Goal: Transaction & Acquisition: Purchase product/service

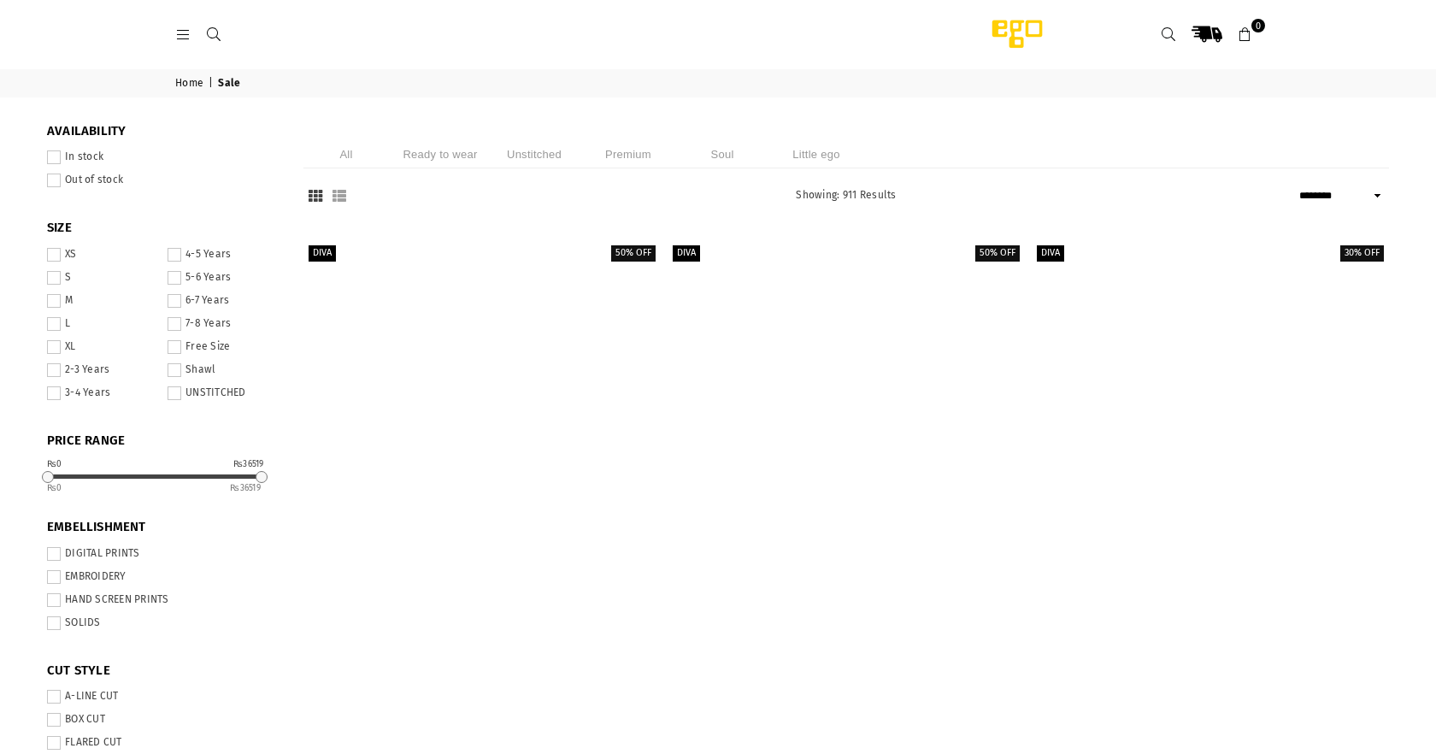
select select "******"
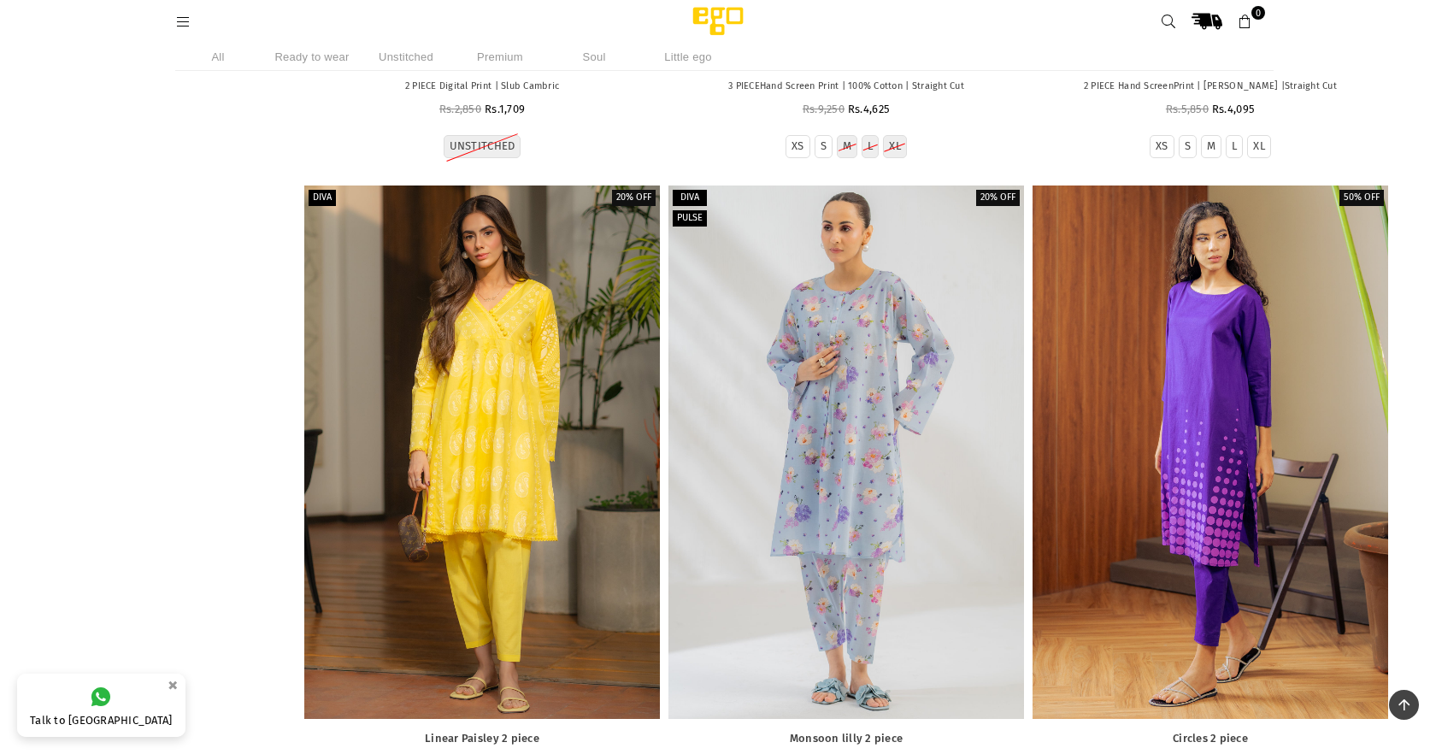
scroll to position [14828, 0]
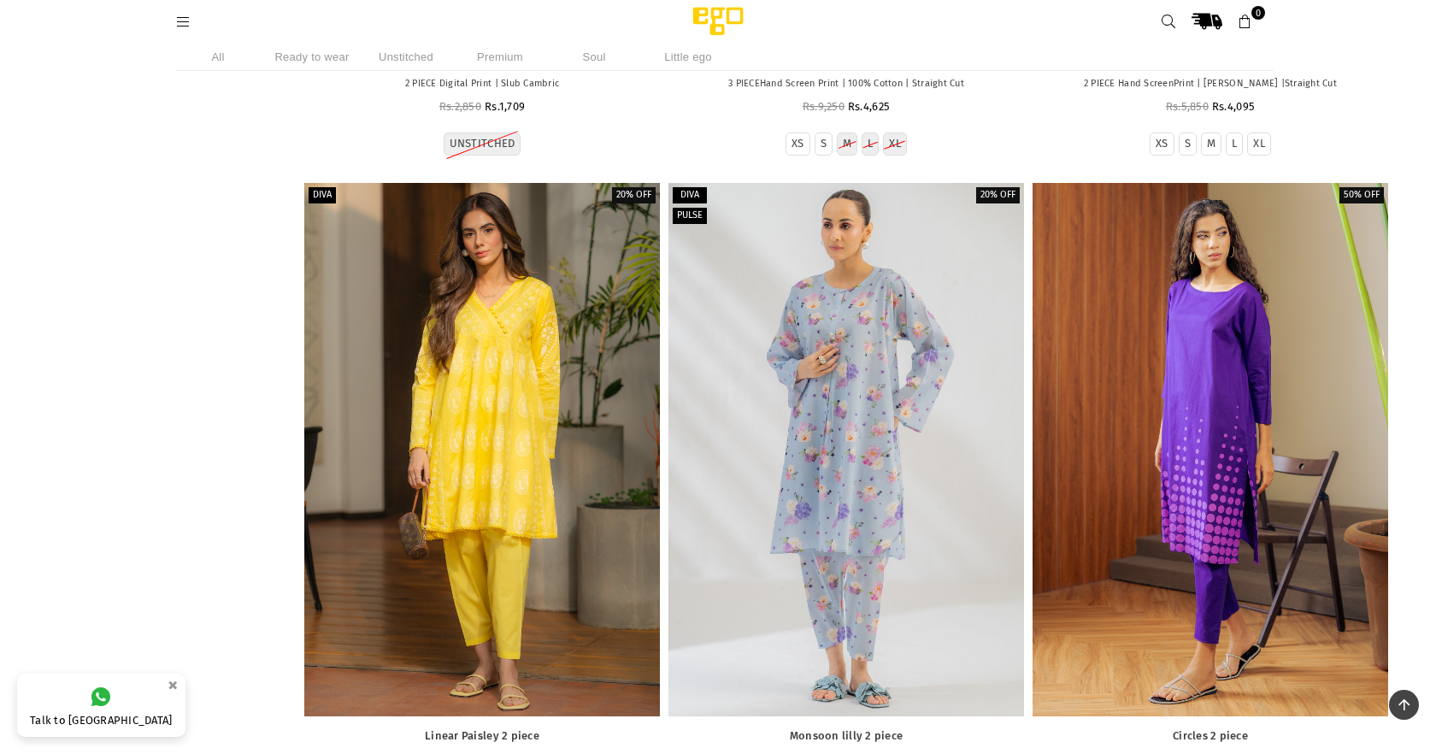
click at [309, 57] on li "Ready to wear" at bounding box center [311, 57] width 85 height 28
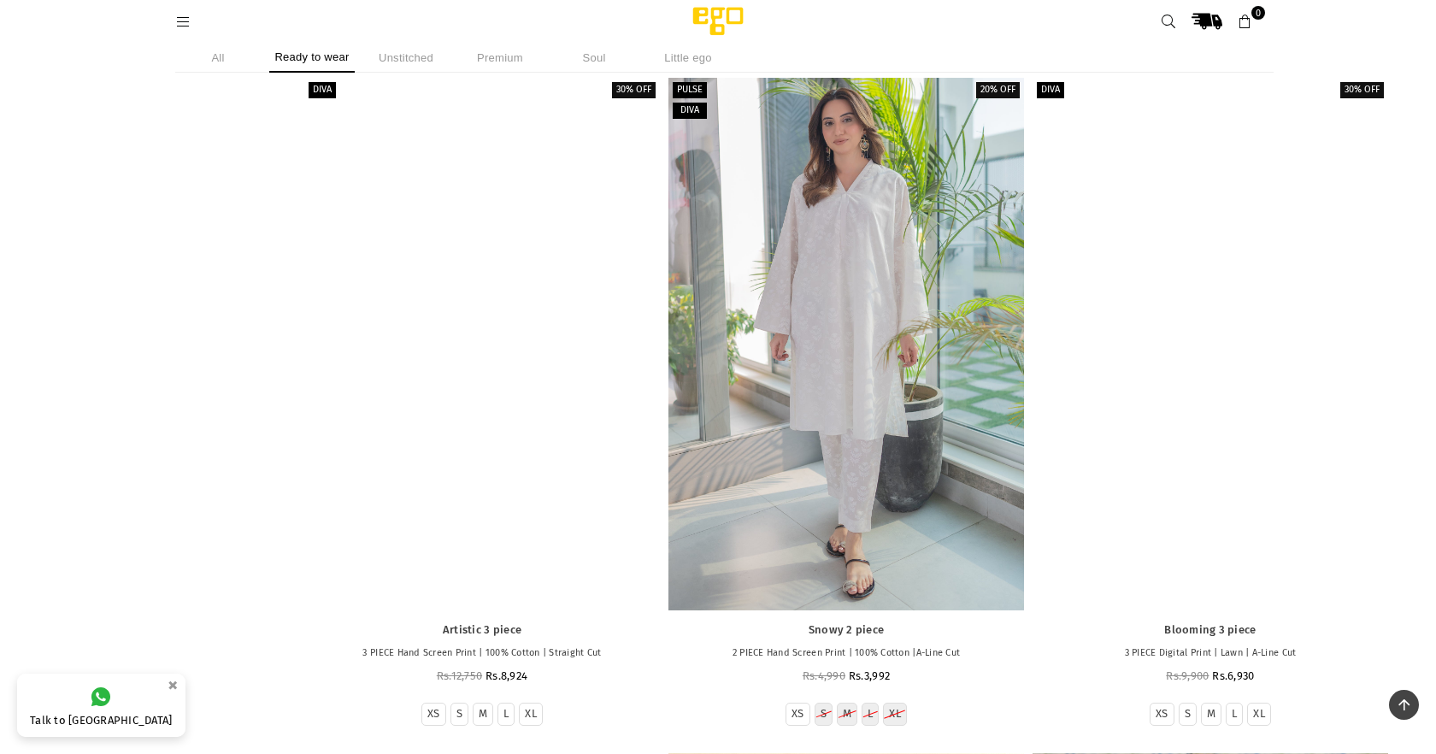
scroll to position [19013, 0]
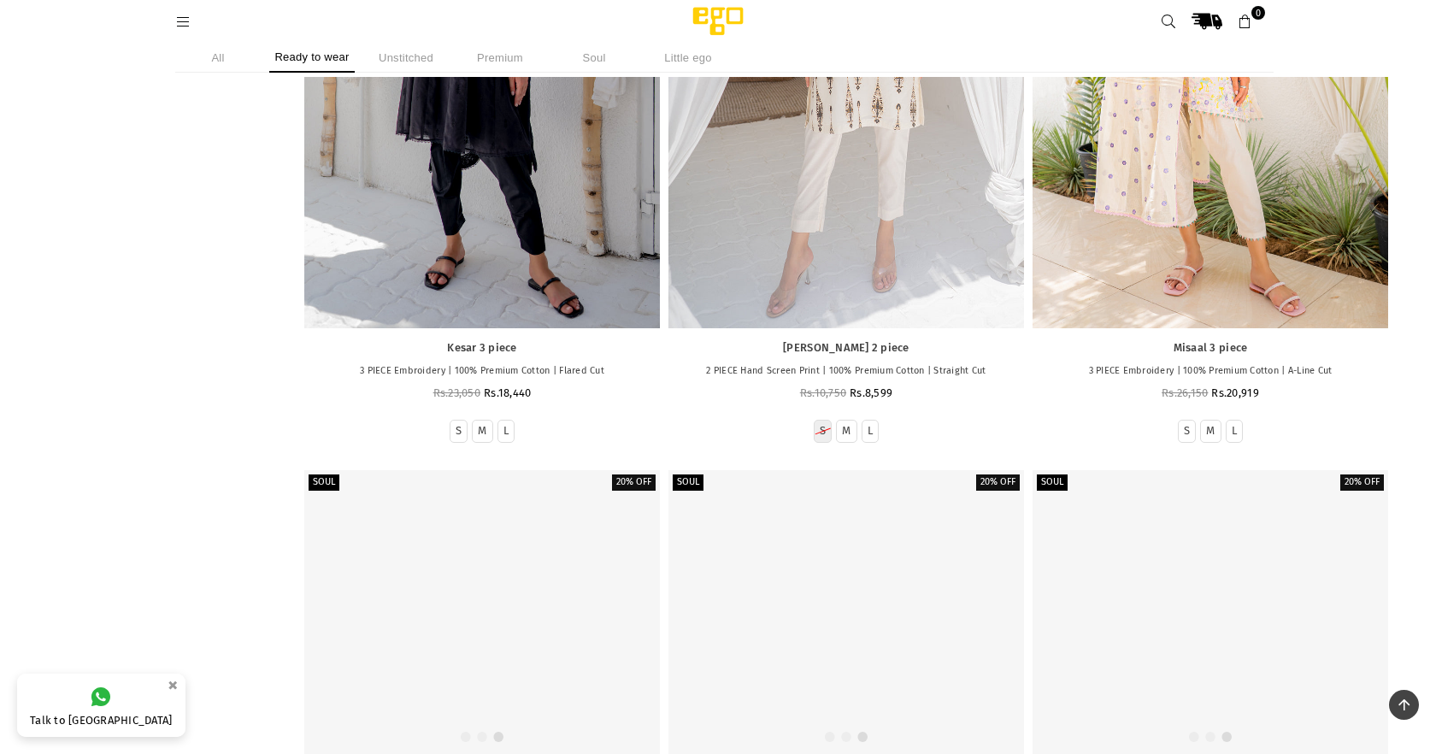
scroll to position [84822, 0]
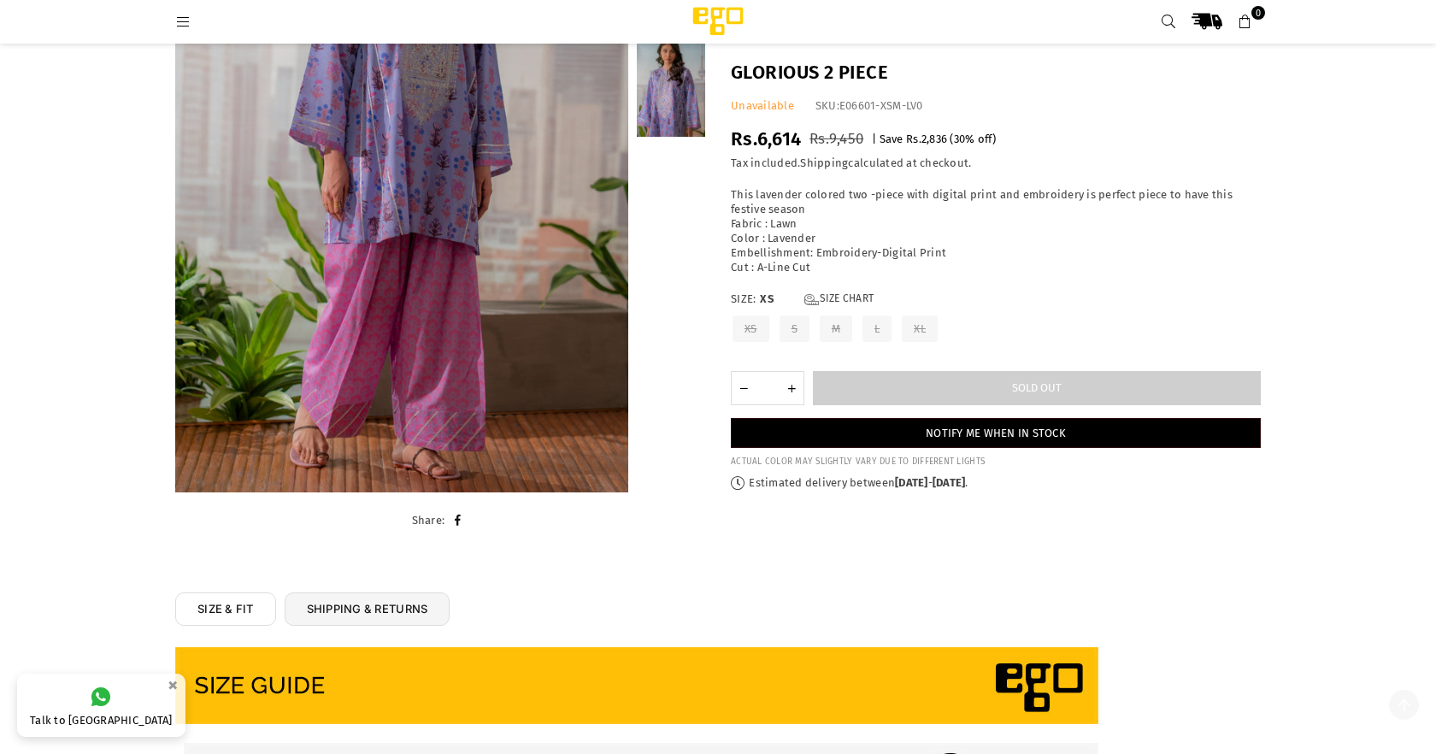
scroll to position [288, 0]
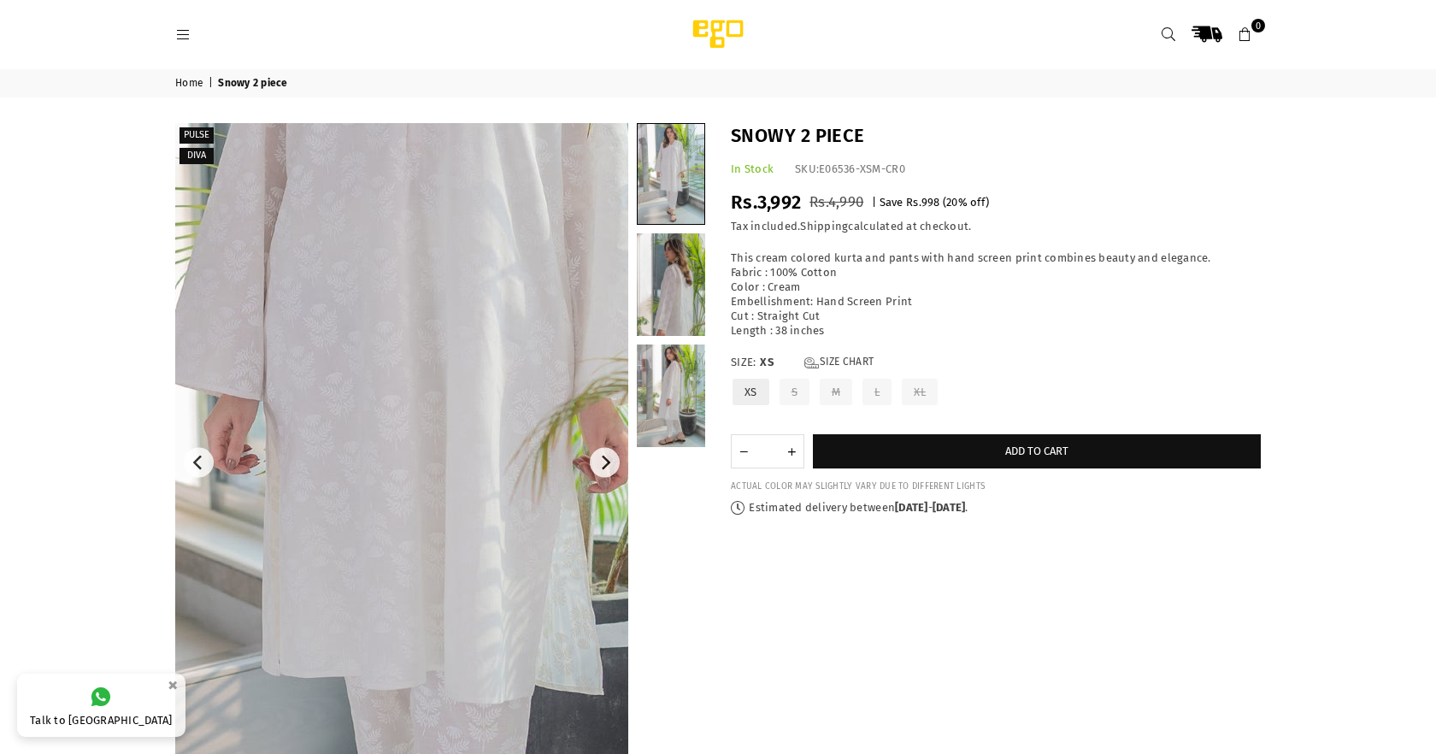
click at [384, 492] on img at bounding box center [425, 426] width 1026 height 1539
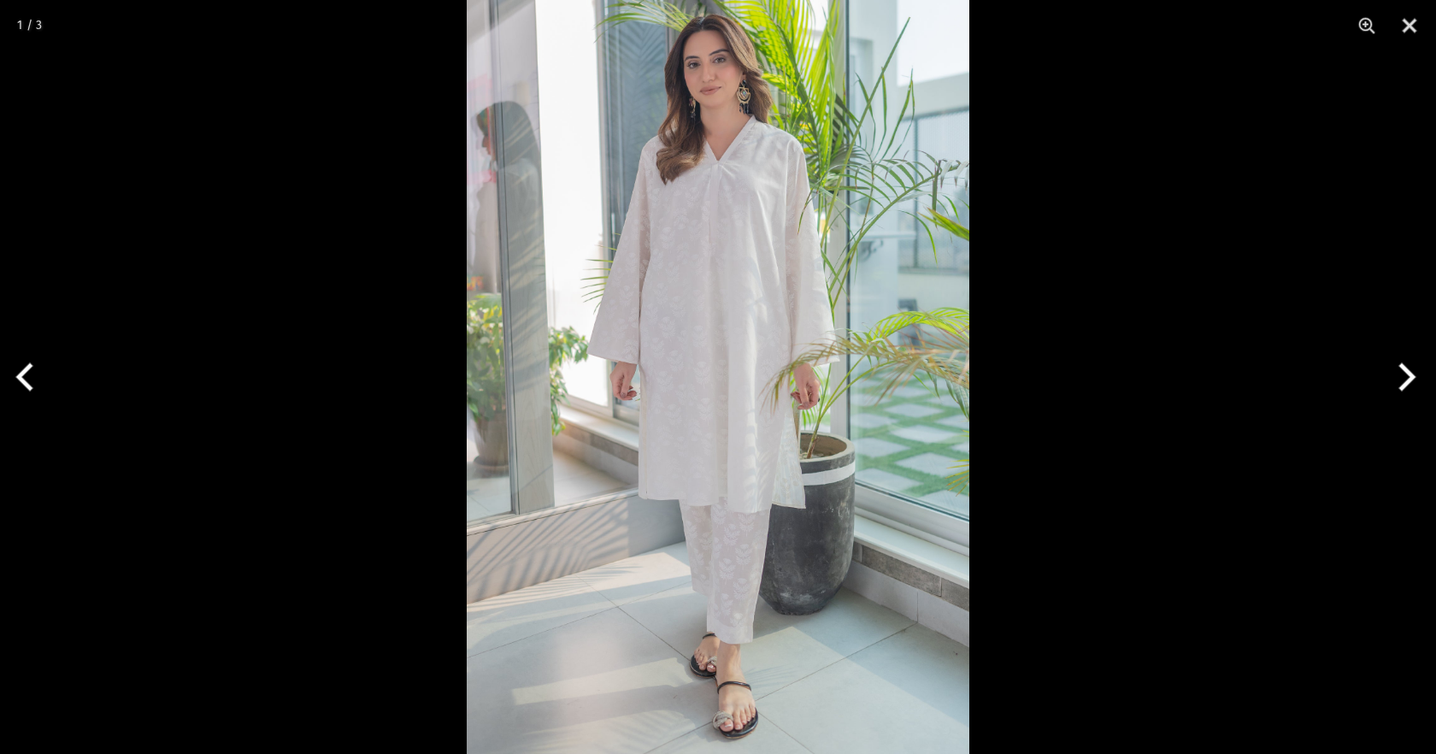
click at [679, 272] on img at bounding box center [718, 377] width 503 height 754
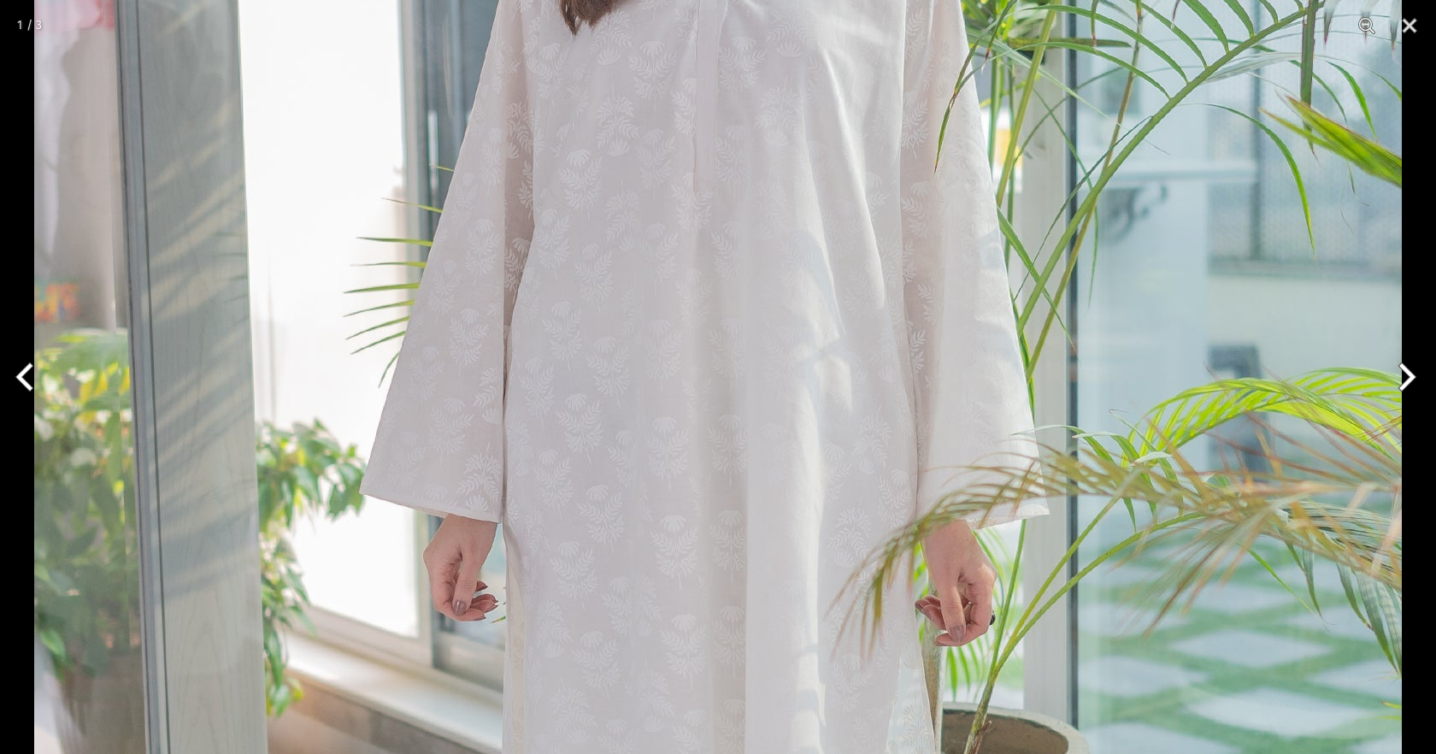
click at [679, 272] on img at bounding box center [718, 558] width 1368 height 2052
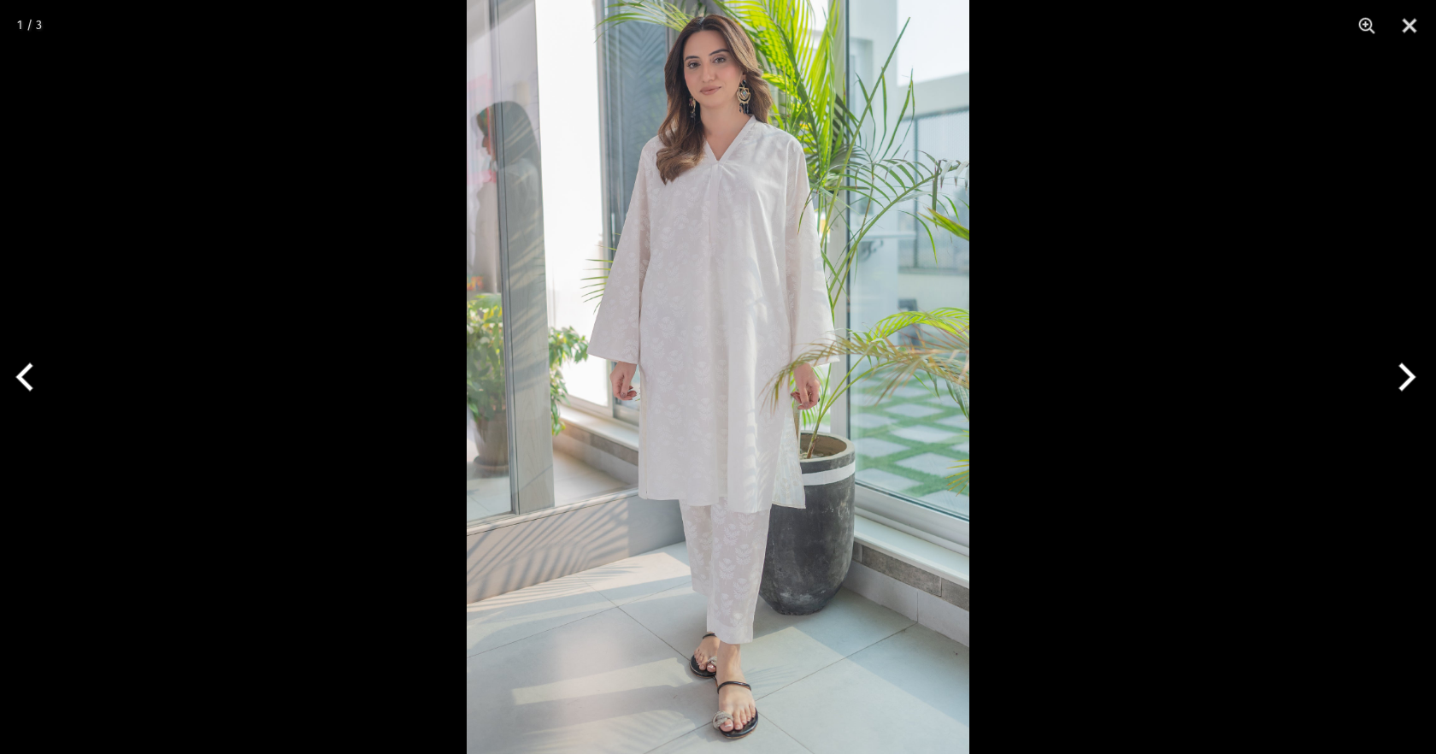
click at [1403, 381] on button "Next" at bounding box center [1404, 376] width 64 height 85
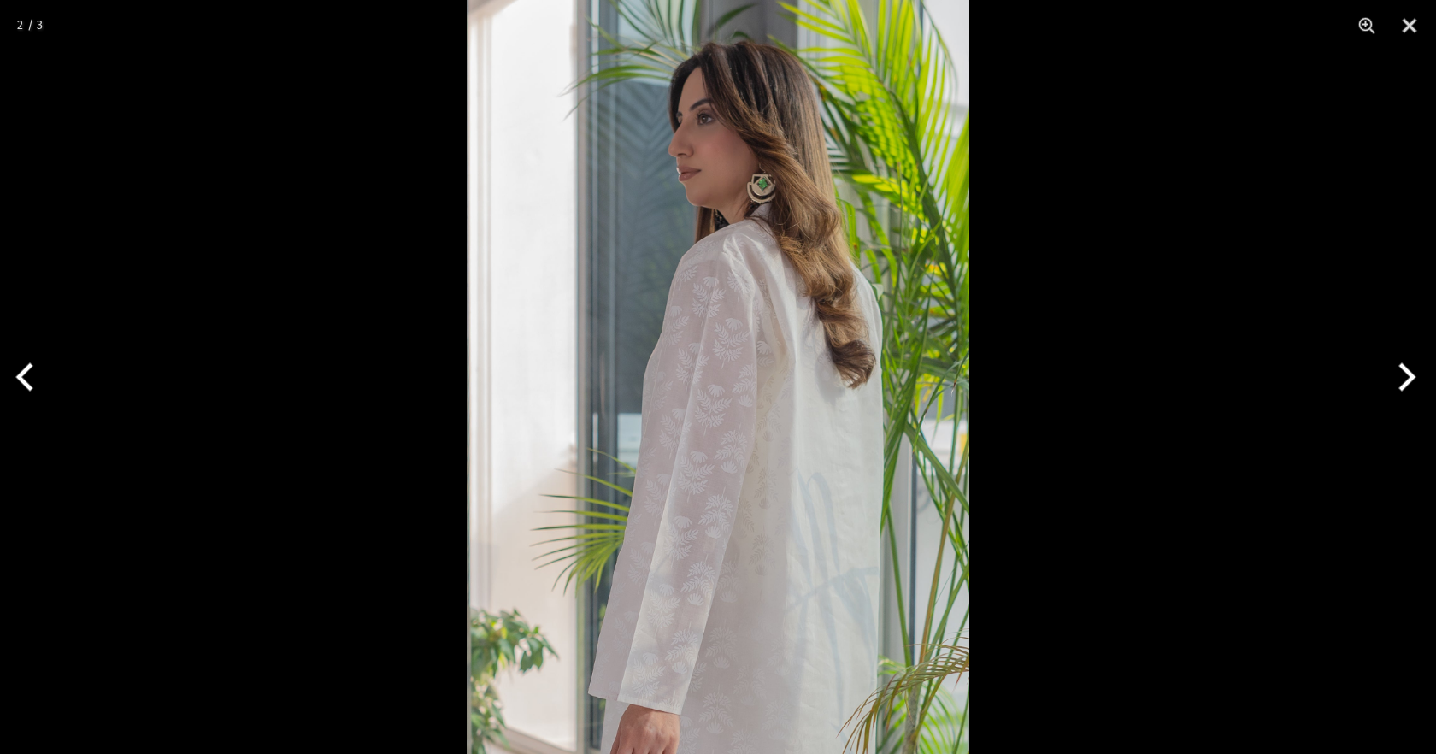
click at [1403, 381] on button "Next" at bounding box center [1404, 376] width 64 height 85
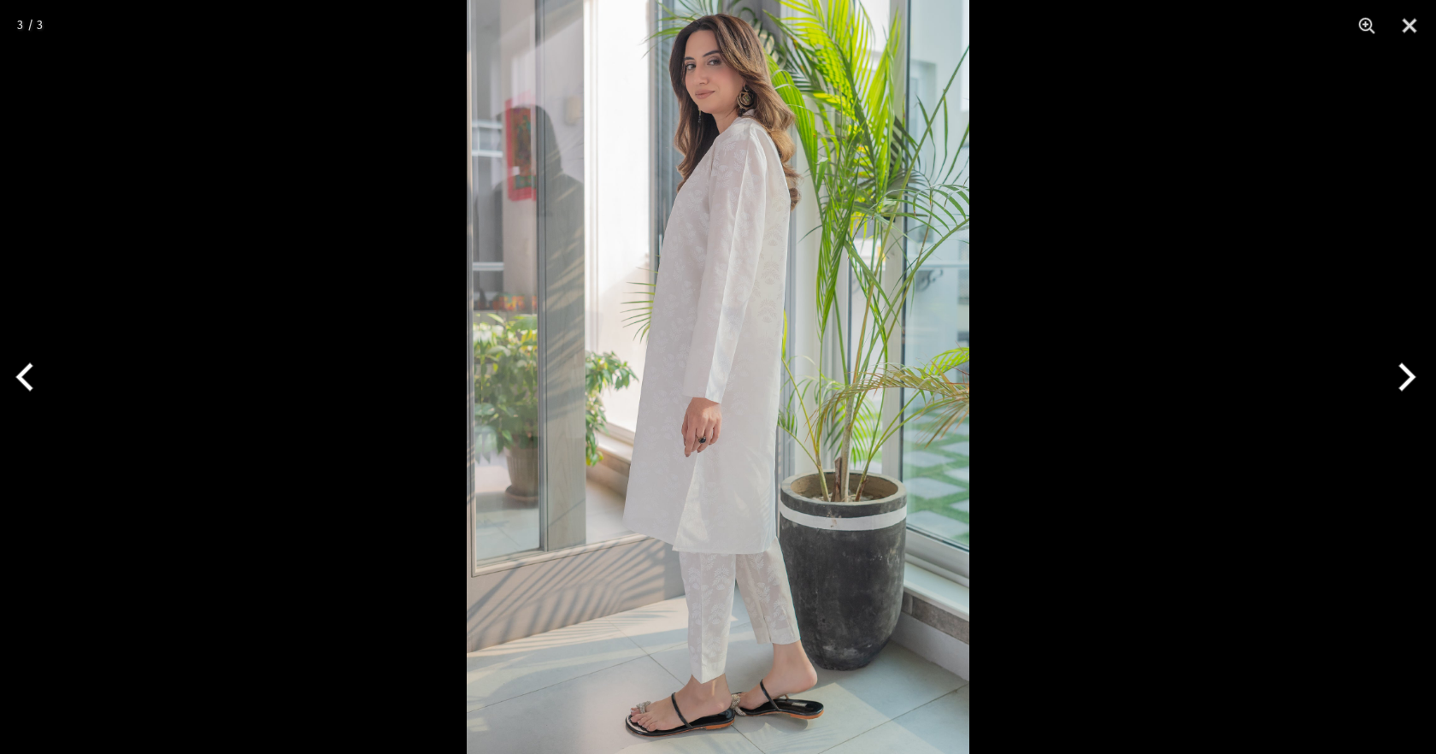
click at [1403, 381] on button "Next" at bounding box center [1404, 376] width 64 height 85
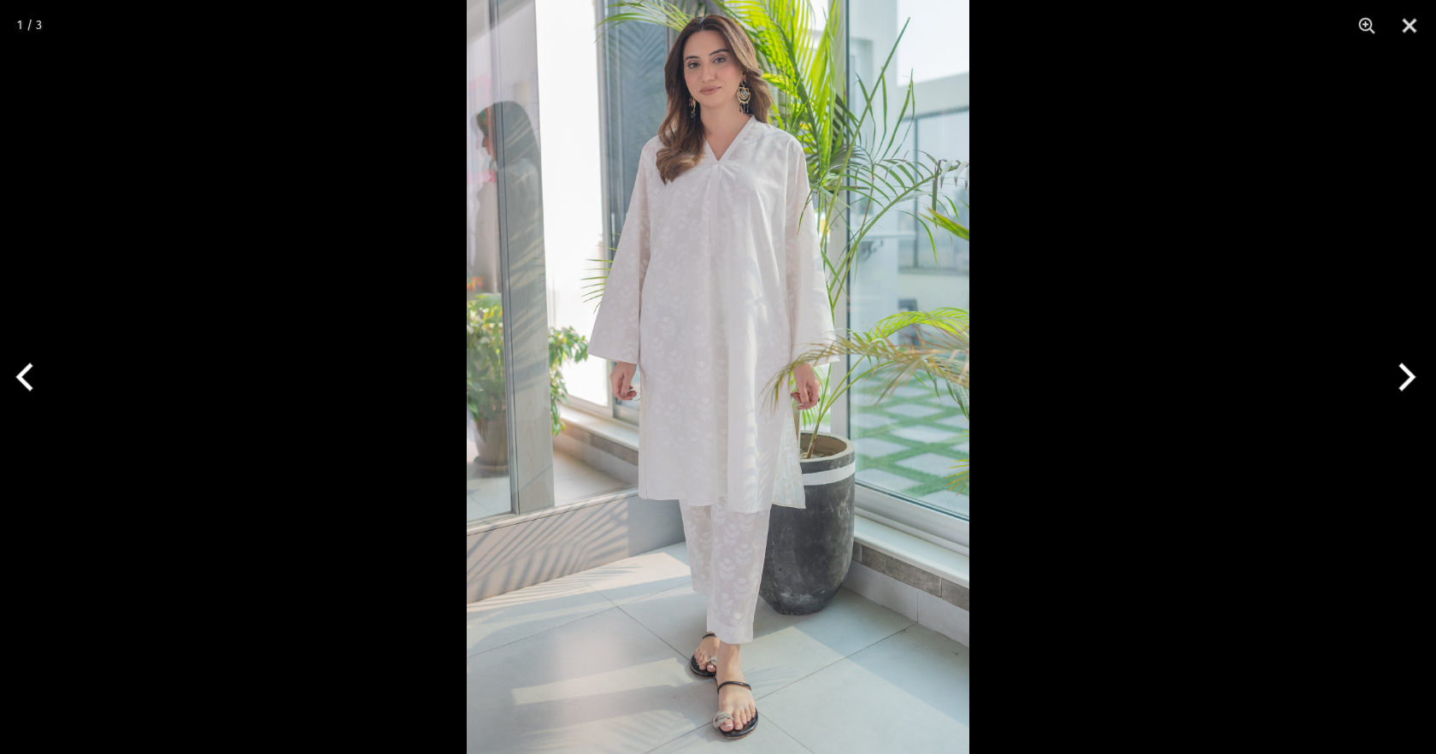
click at [1402, 381] on button "Next" at bounding box center [1404, 376] width 64 height 85
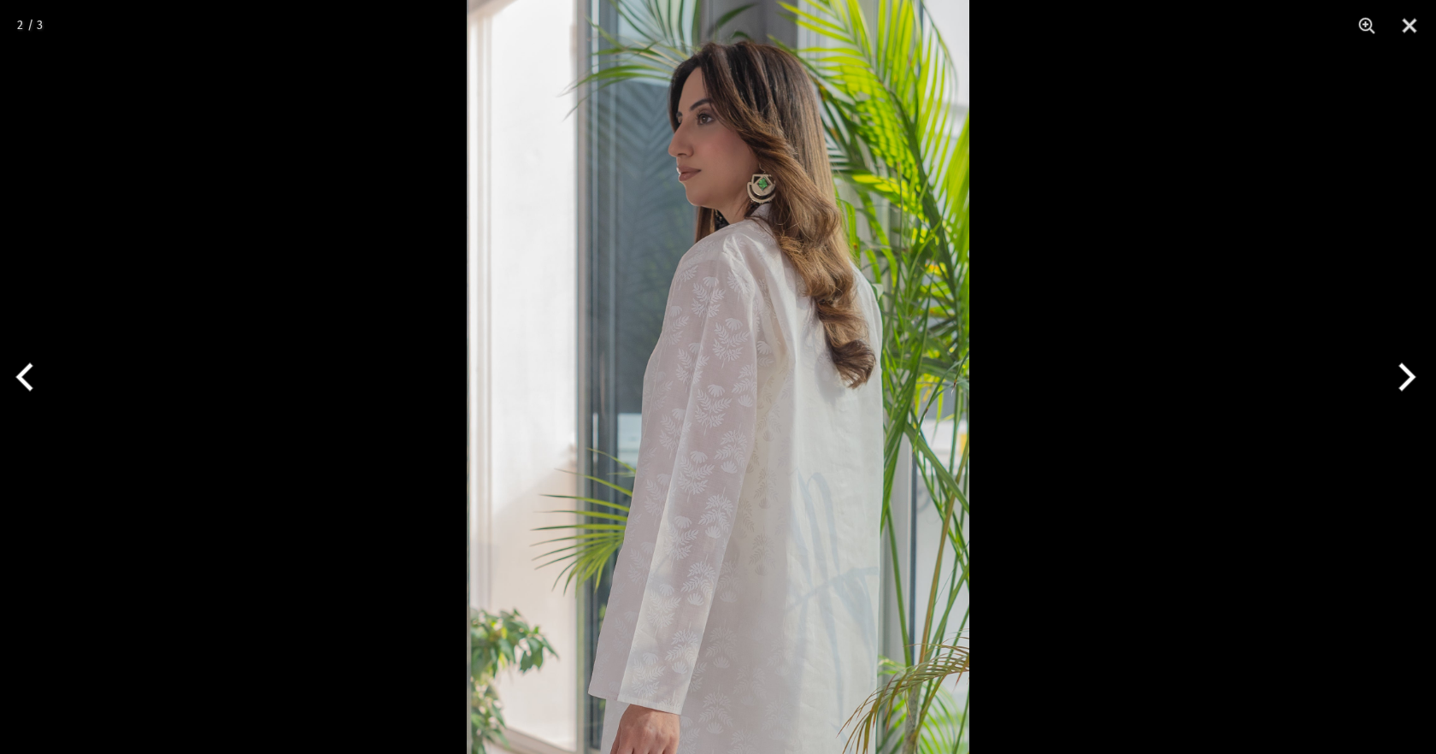
click at [1402, 381] on button "Next" at bounding box center [1404, 376] width 64 height 85
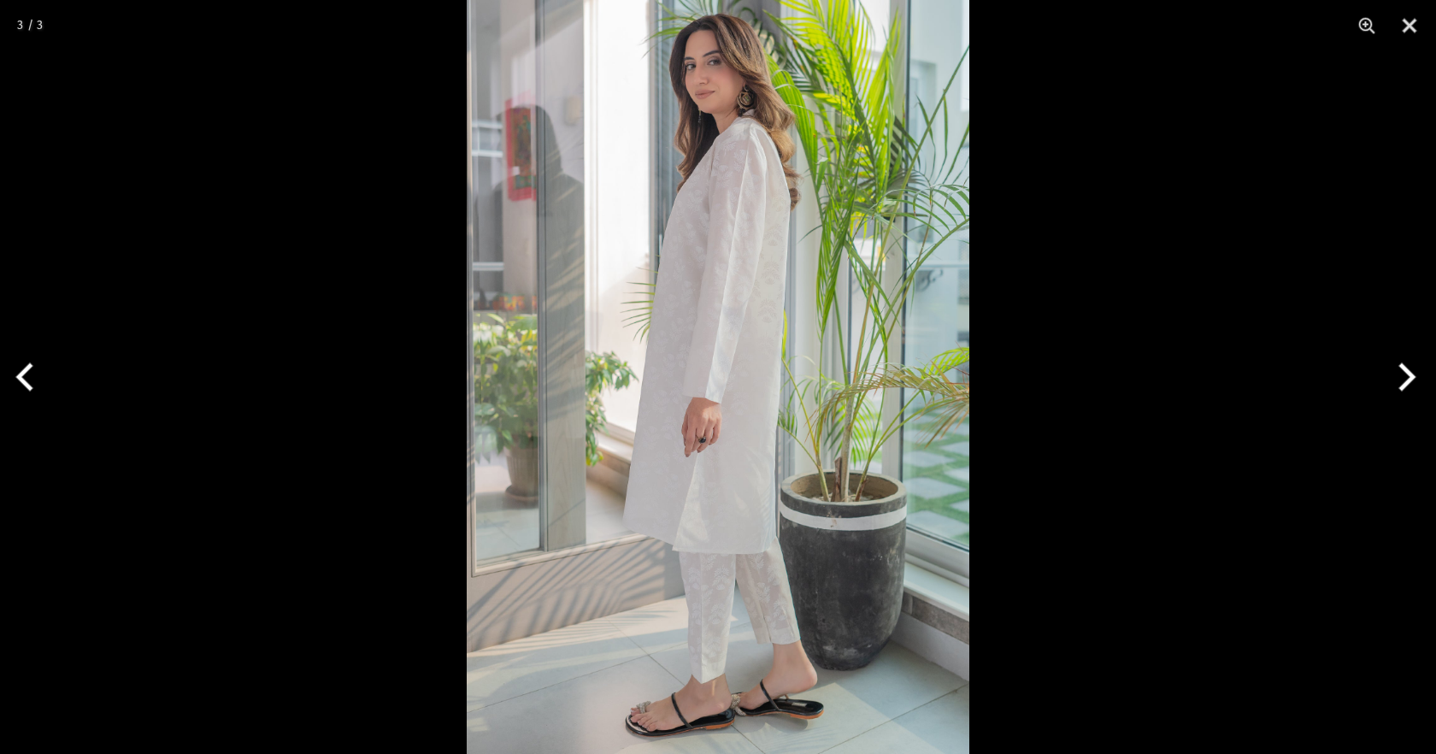
click at [1402, 381] on button "Next" at bounding box center [1404, 376] width 64 height 85
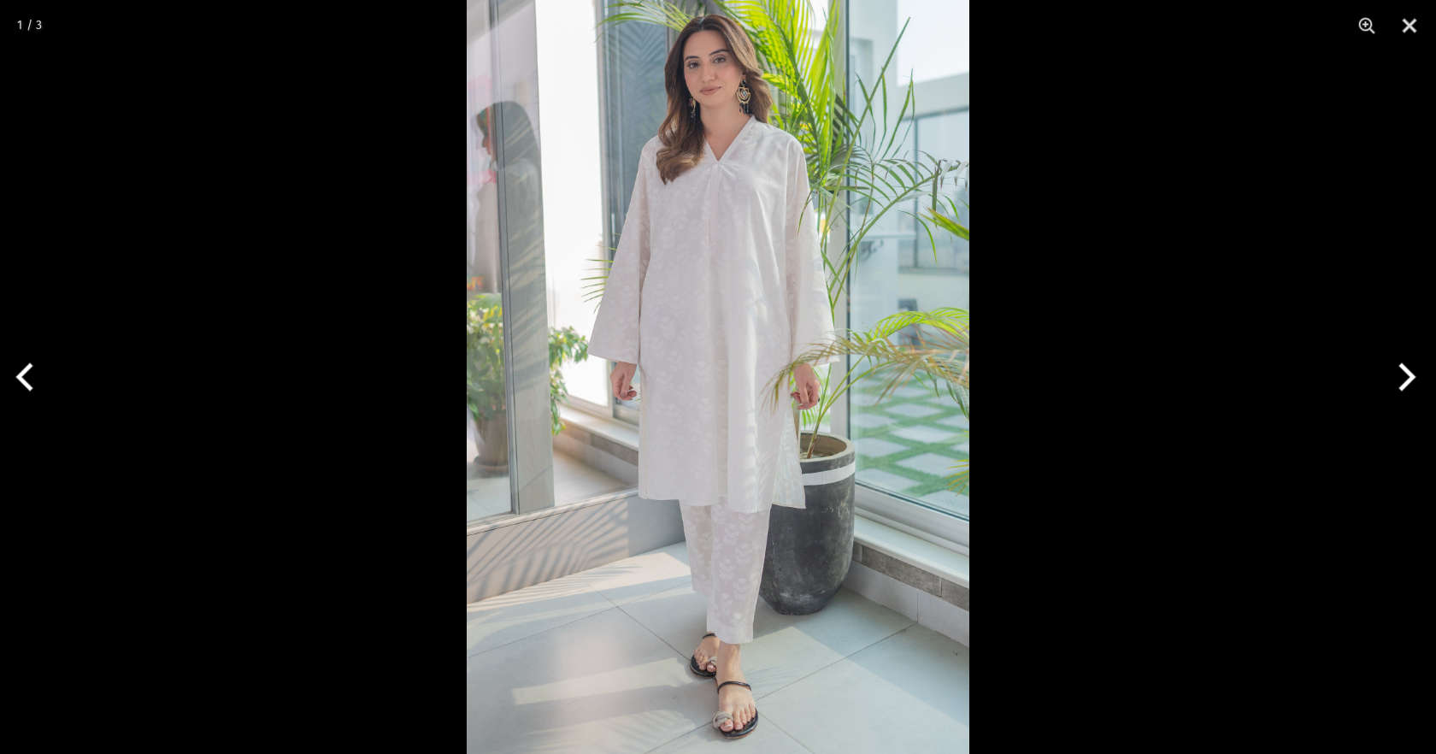
click at [1401, 381] on button "Next" at bounding box center [1404, 376] width 64 height 85
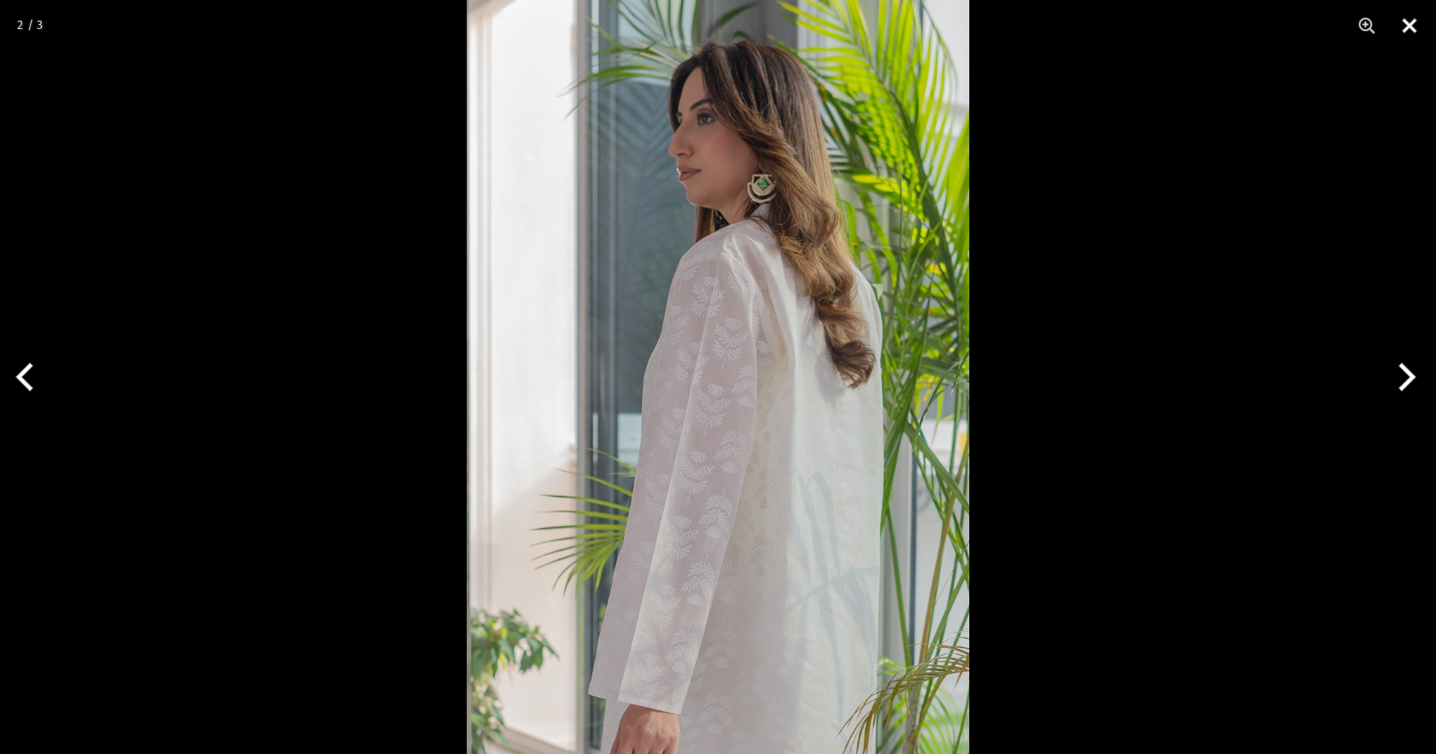
click at [1416, 26] on button "Close" at bounding box center [1409, 25] width 43 height 51
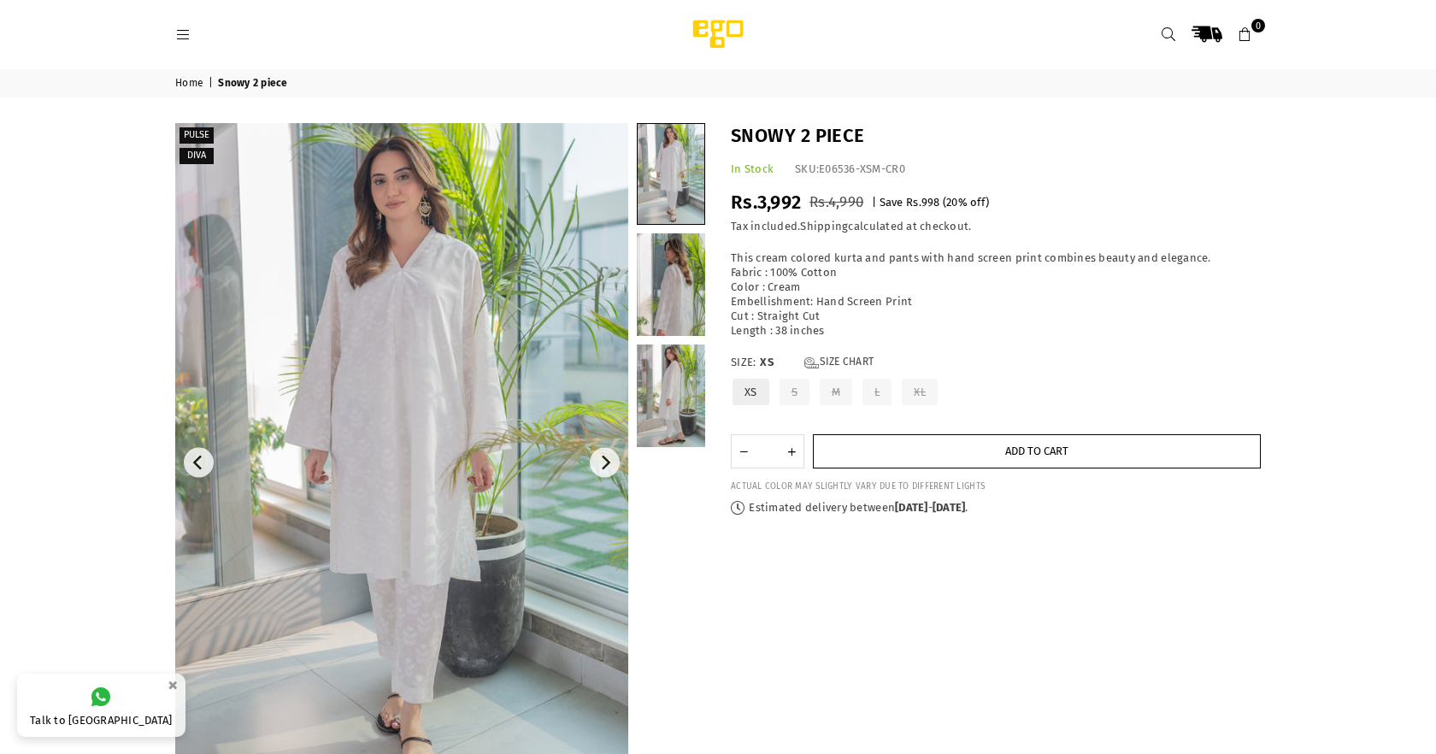
click at [1063, 467] on button "Add to cart" at bounding box center [1037, 451] width 448 height 34
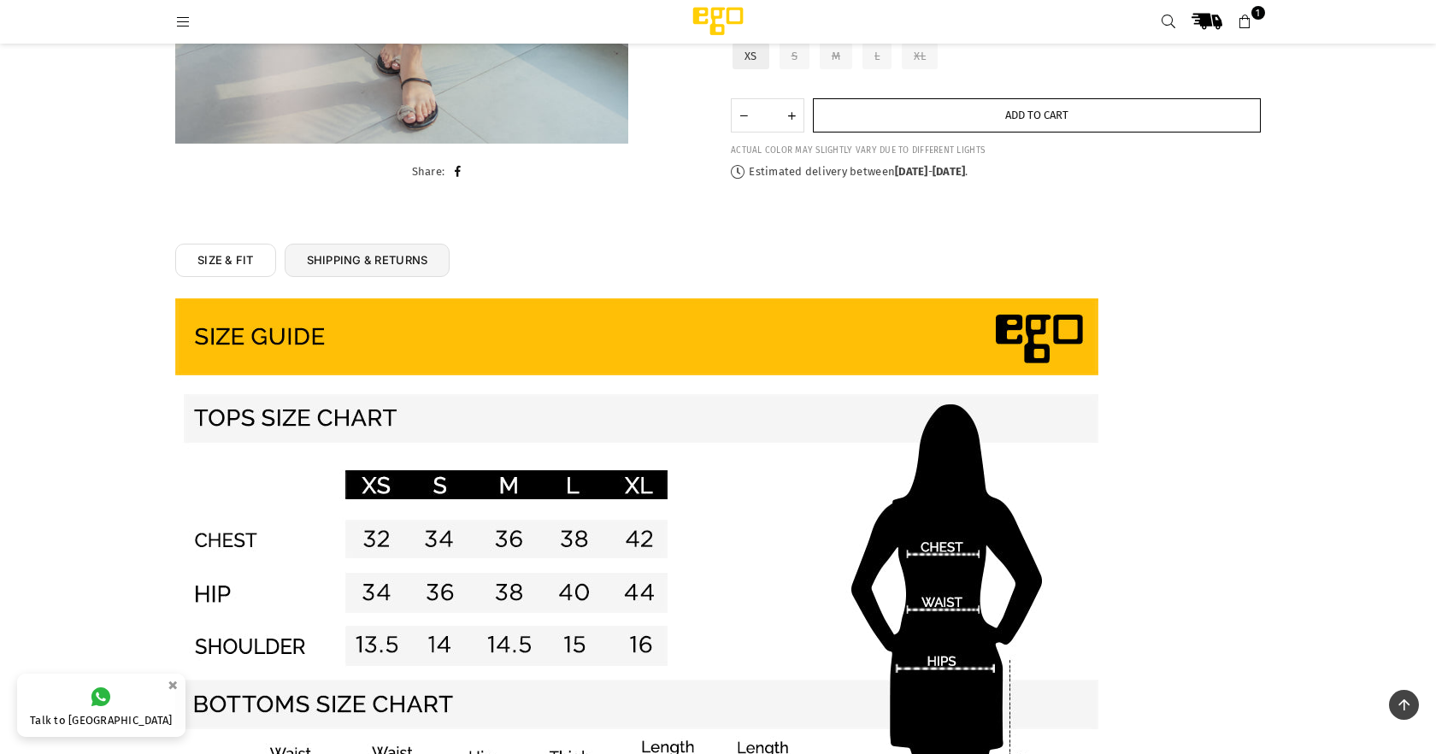
scroll to position [150, 0]
